Goal: Task Accomplishment & Management: Use online tool/utility

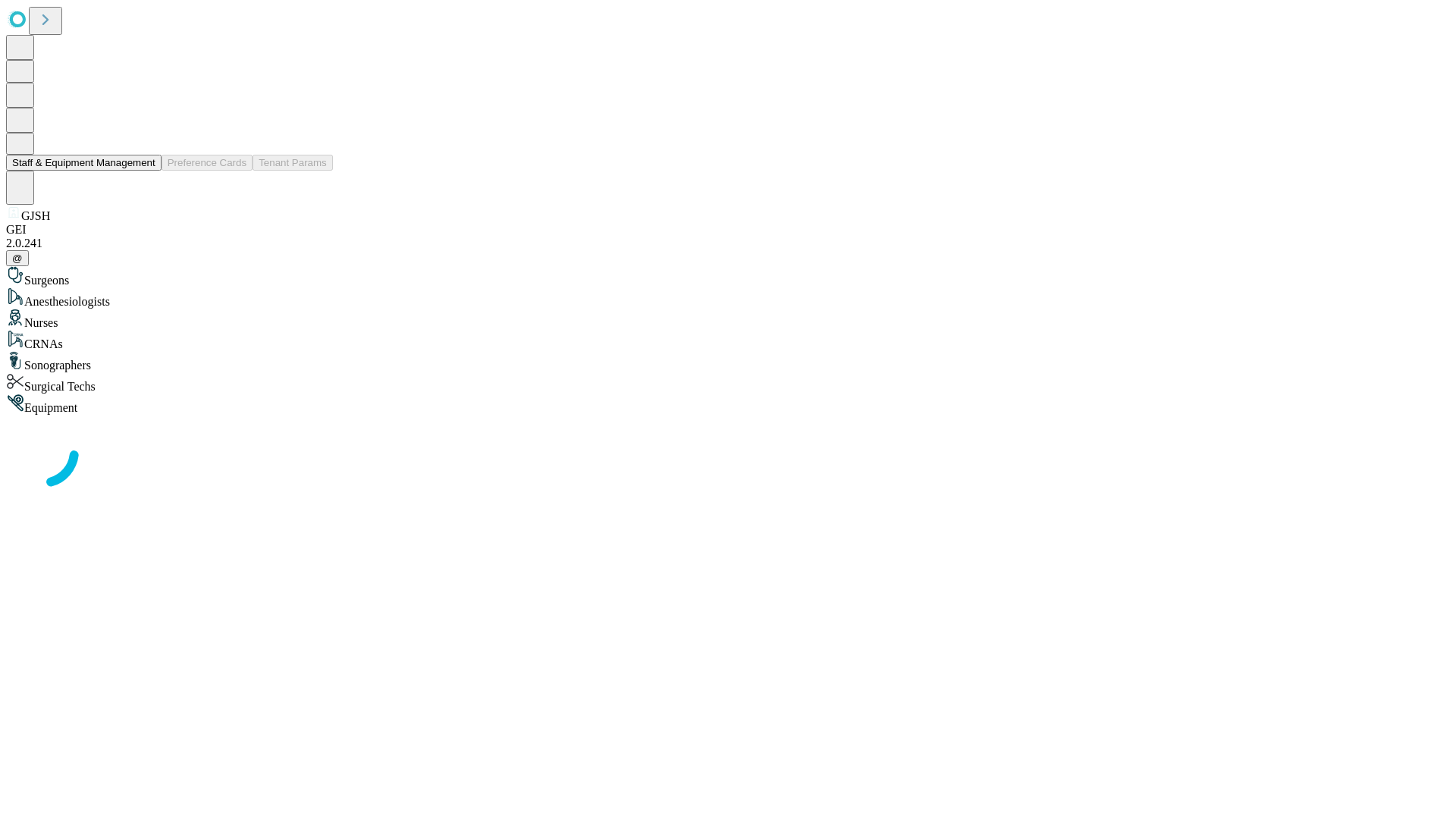
click at [145, 171] on button "Staff & Equipment Management" at bounding box center [83, 163] width 155 height 16
